Goal: Find specific page/section: Find specific page/section

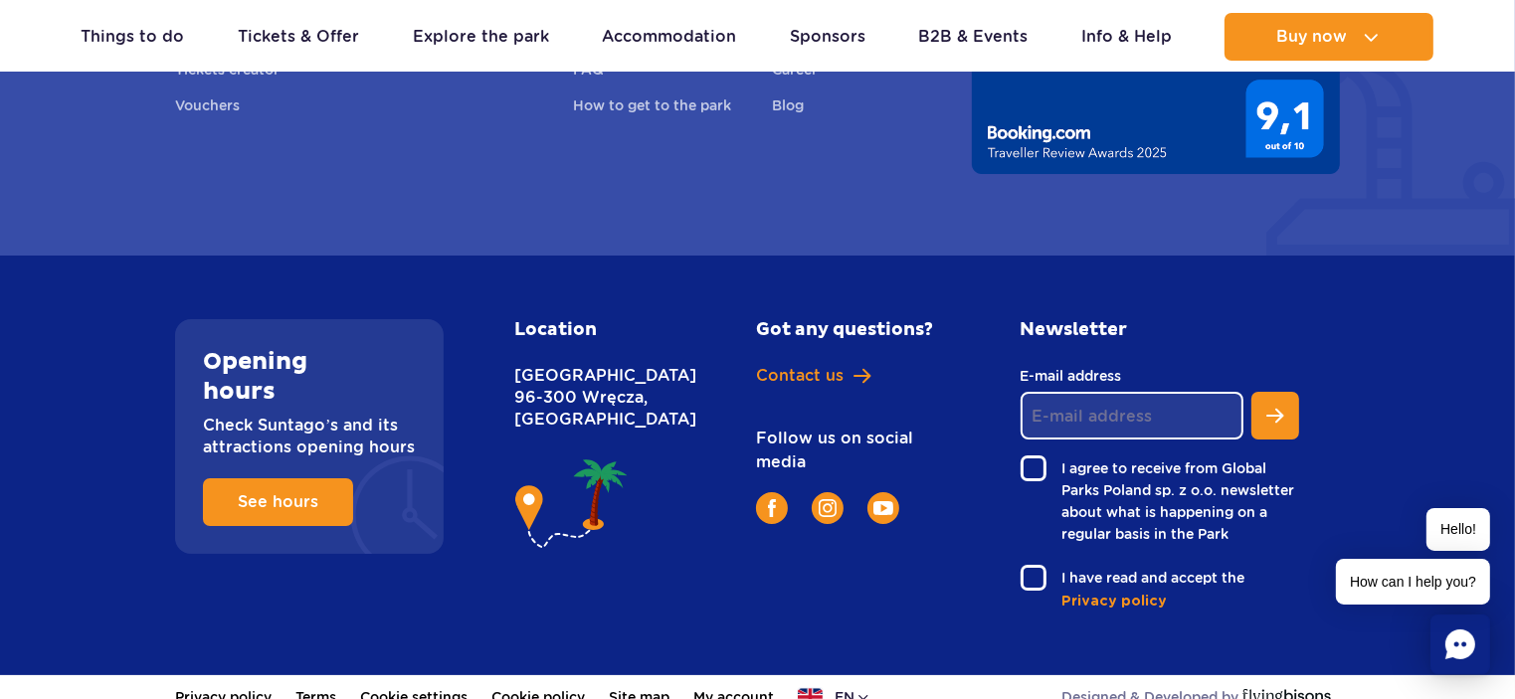
scroll to position [7387, 0]
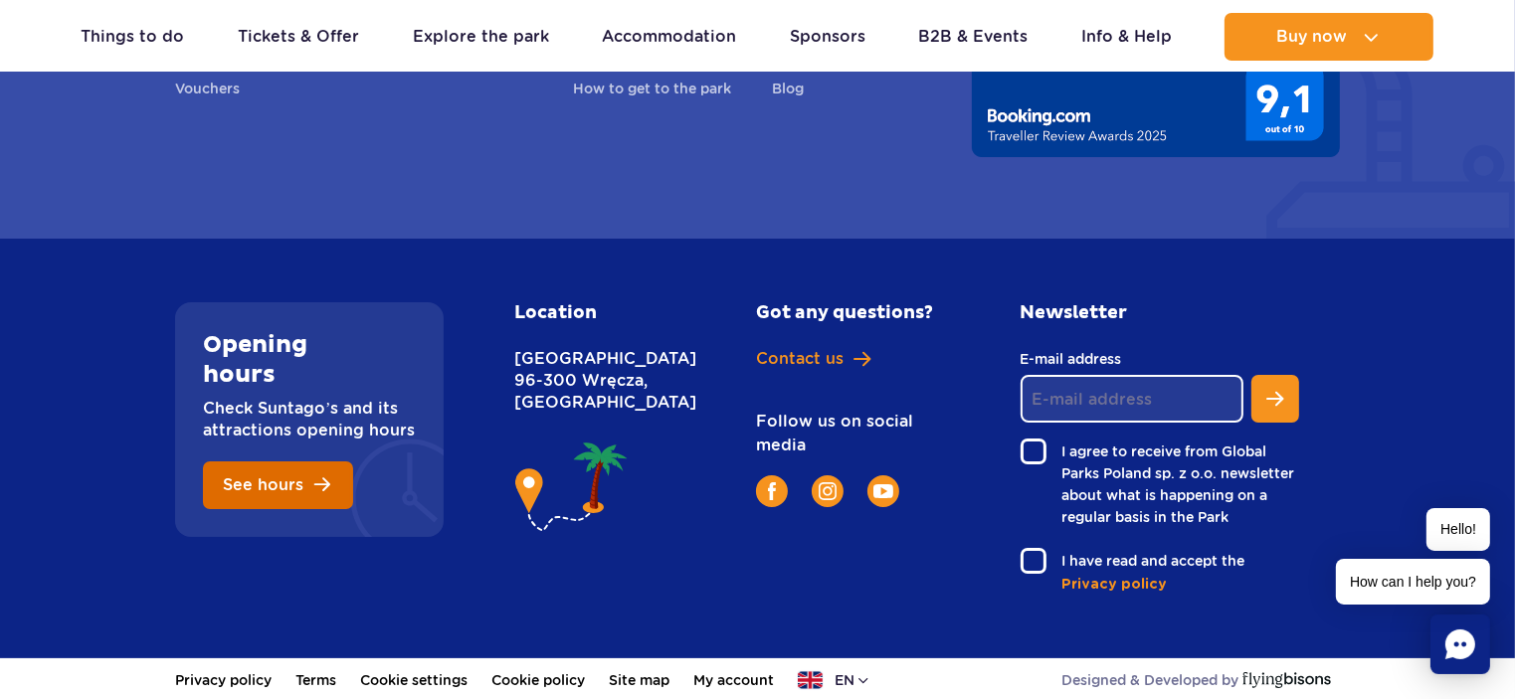
click at [307, 489] on link "See hours" at bounding box center [278, 485] width 150 height 48
